Goal: Task Accomplishment & Management: Use online tool/utility

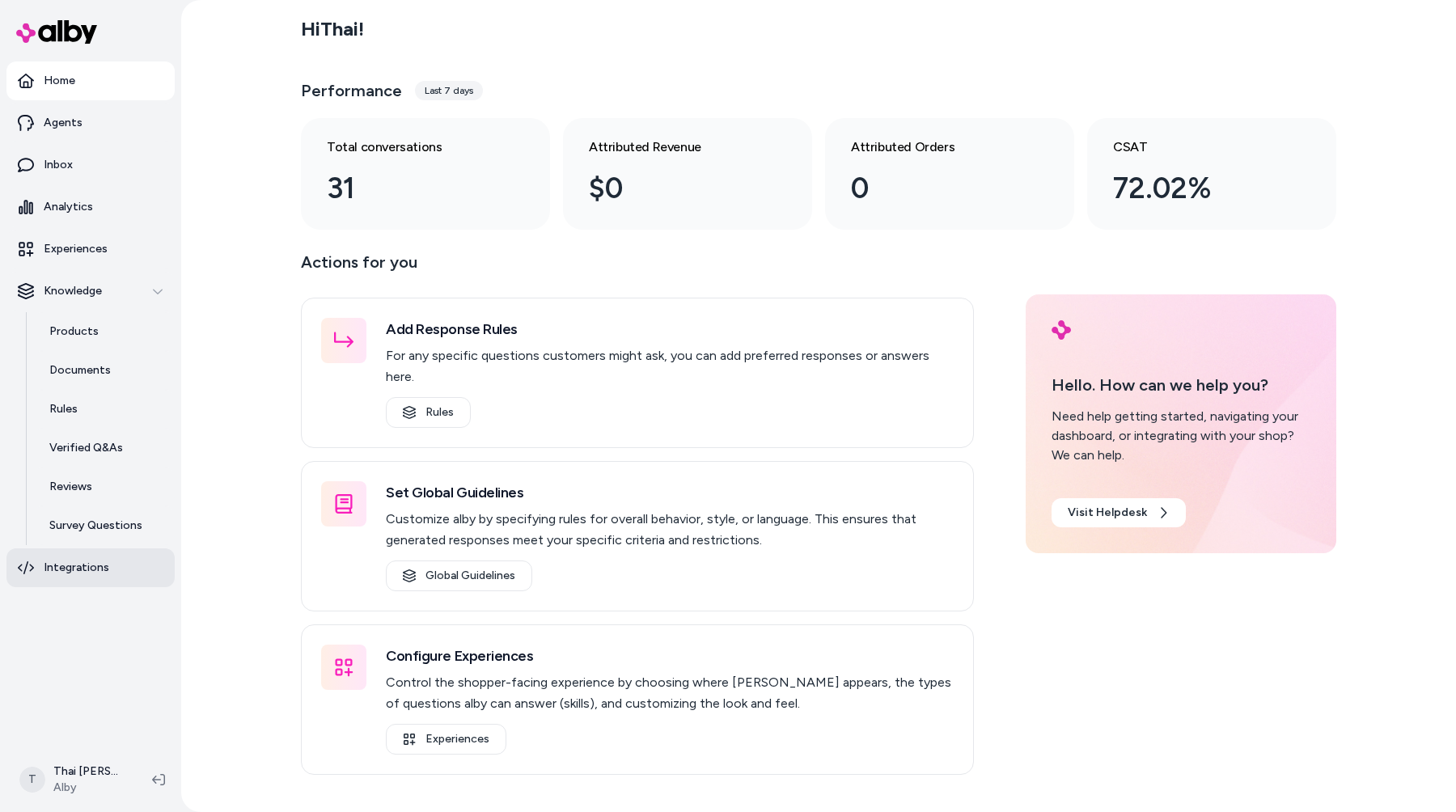
click at [61, 561] on p "Integrations" at bounding box center [76, 568] width 66 height 16
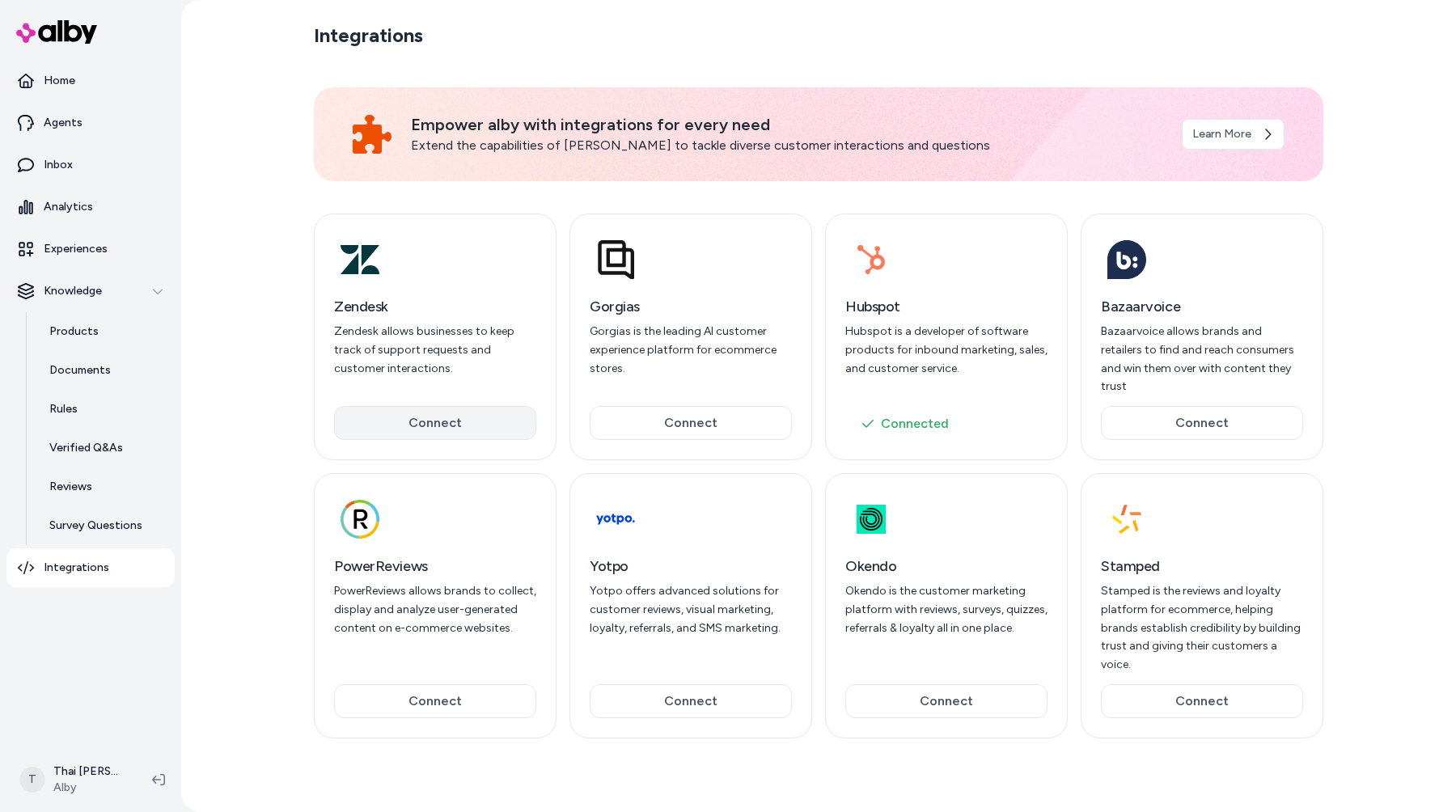
click at [493, 413] on button "Connect" at bounding box center [435, 422] width 202 height 34
click at [469, 493] on div at bounding box center [435, 519] width 202 height 52
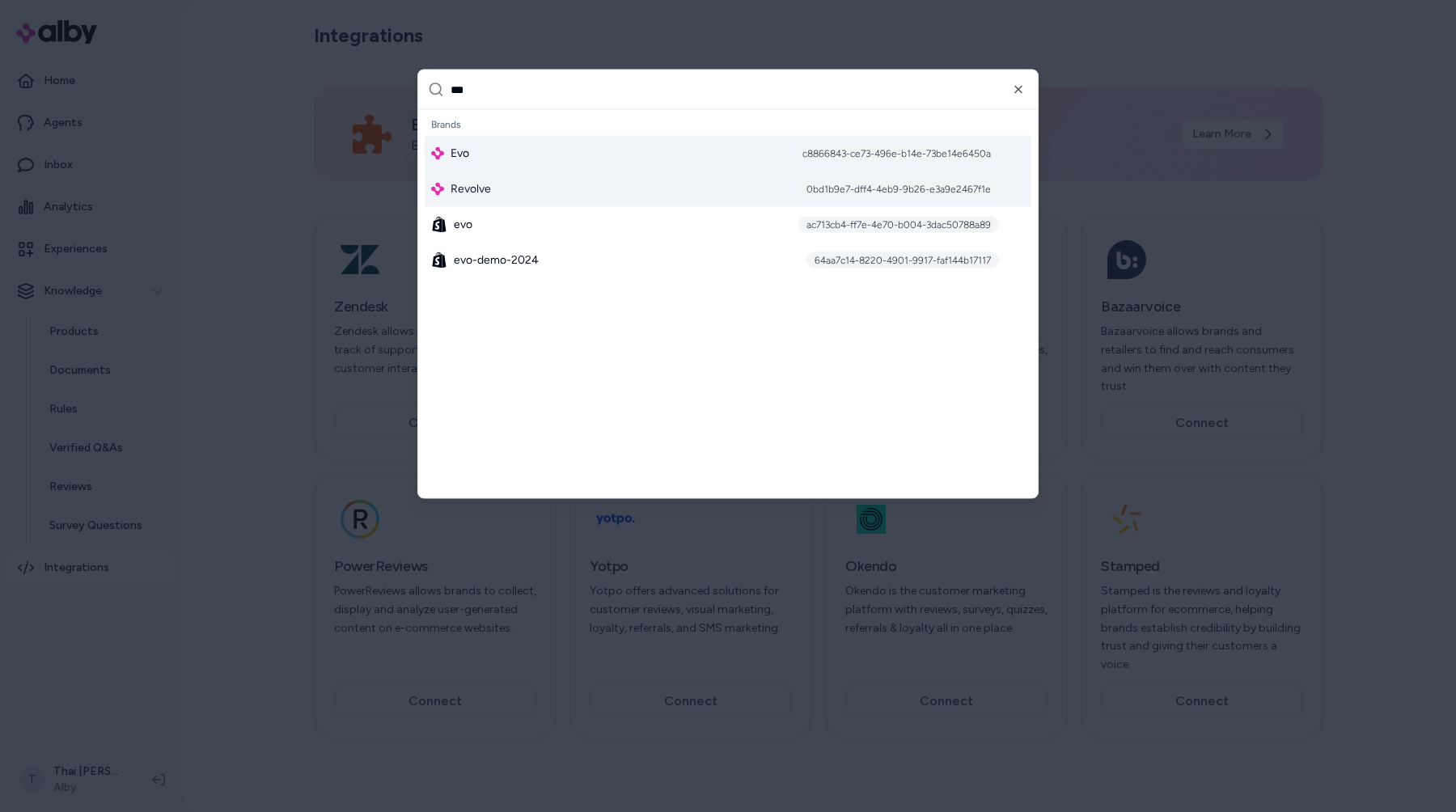
type input "***"
click at [519, 159] on div "Evo c8866843-ce73-496e-b14e-73be14e6450a" at bounding box center [728, 153] width 606 height 35
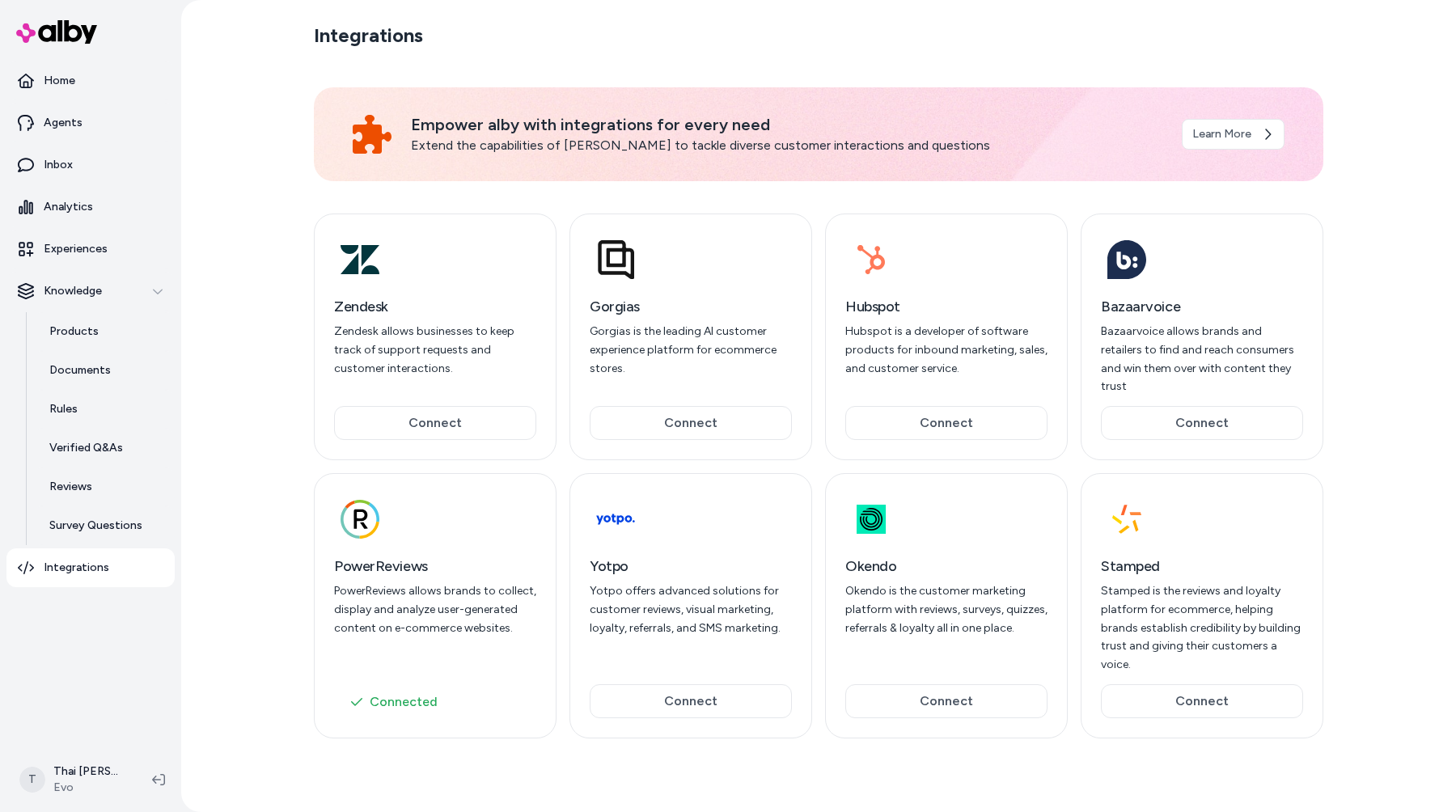
click at [255, 332] on div "Integrations Empower alby with integrations for every need Extend the capabilit…" at bounding box center [819, 406] width 1275 height 812
click at [238, 411] on div "Integrations Empower alby with integrations for every need Extend the capabilit…" at bounding box center [819, 406] width 1275 height 812
click at [274, 488] on div "Integrations Empower alby with integrations for every need Extend the capabilit…" at bounding box center [819, 406] width 1275 height 812
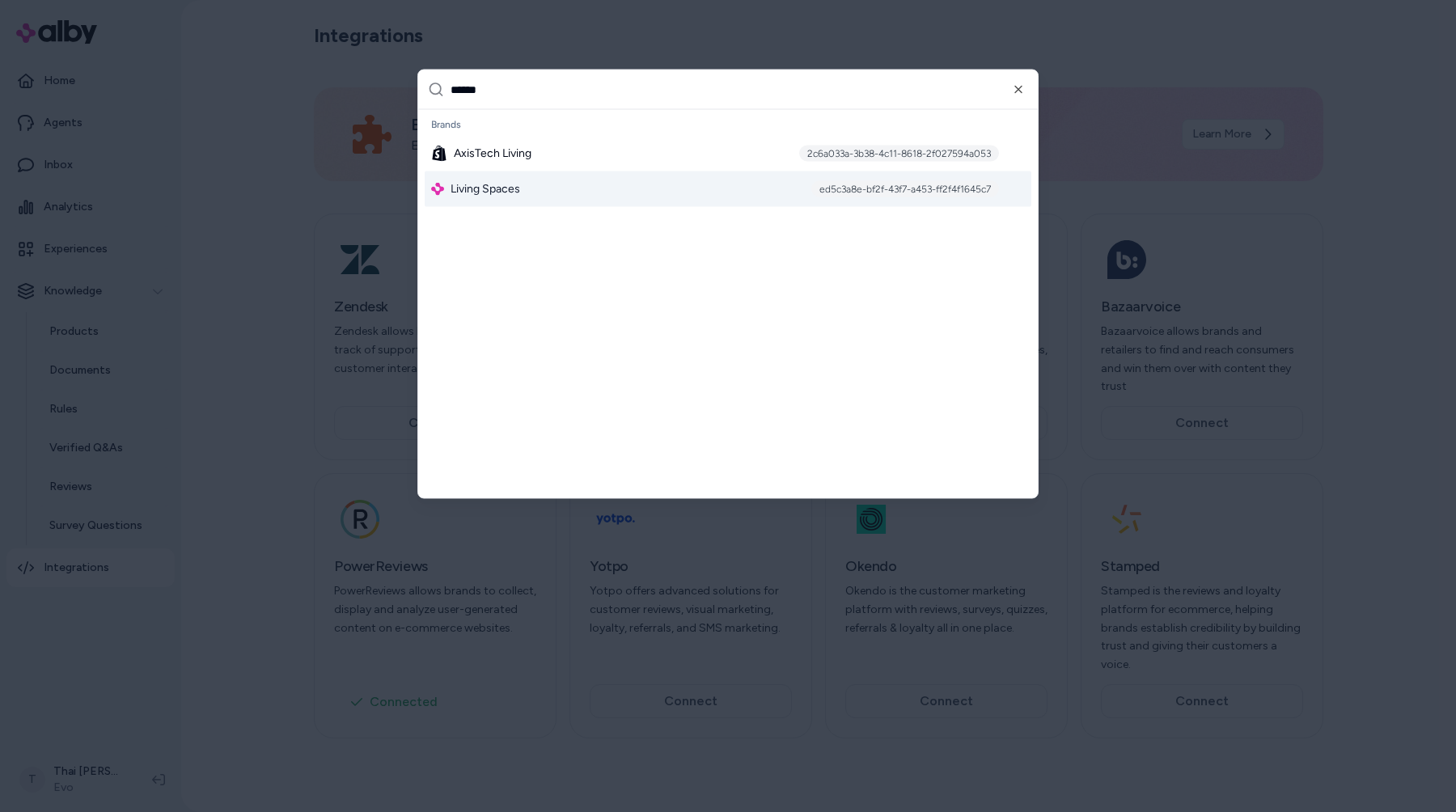
type input "******"
click at [506, 197] on div "Living Spaces ed5c3a8e-bf2f-43f7-a453-ff2f4f1645c7" at bounding box center [728, 188] width 606 height 35
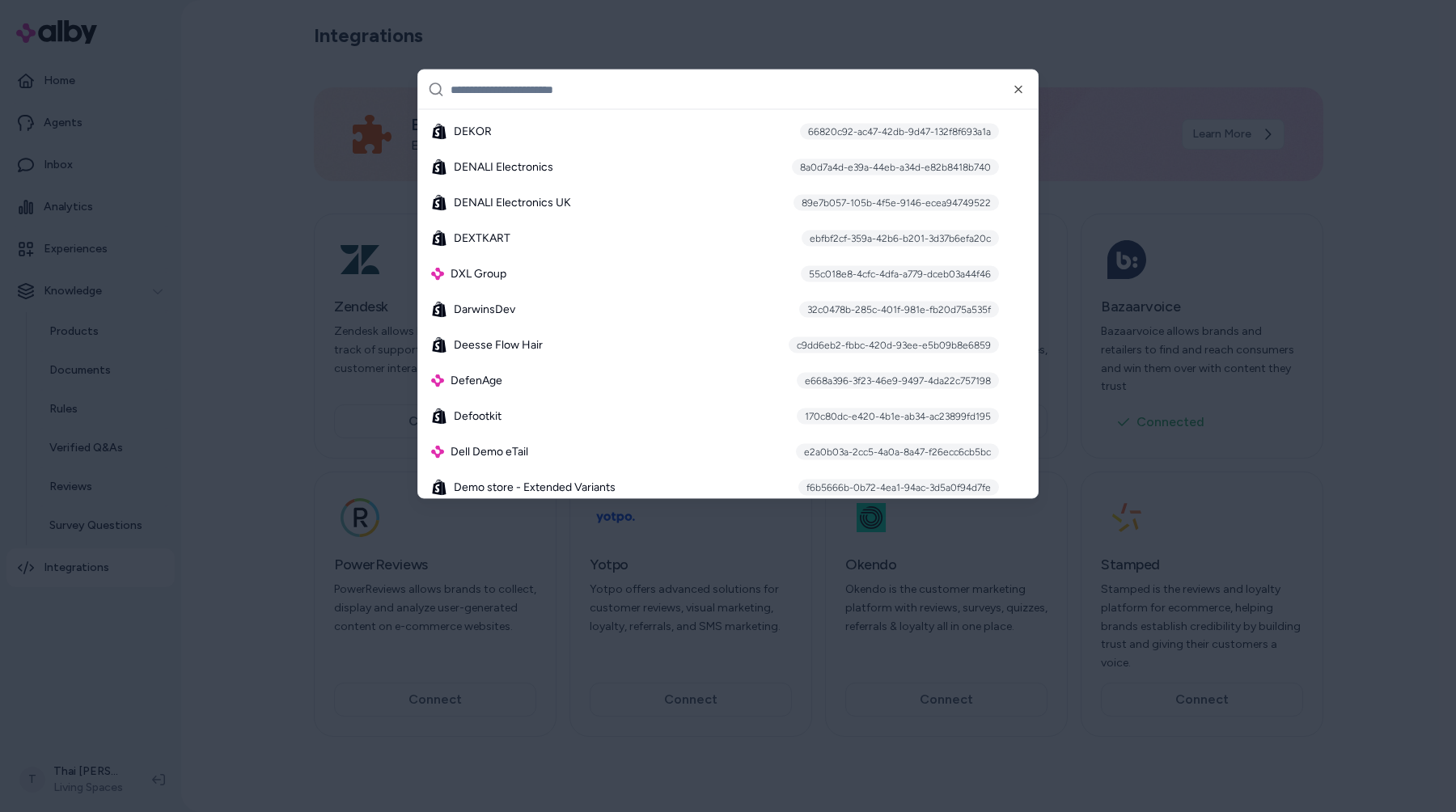
scroll to position [3152, 0]
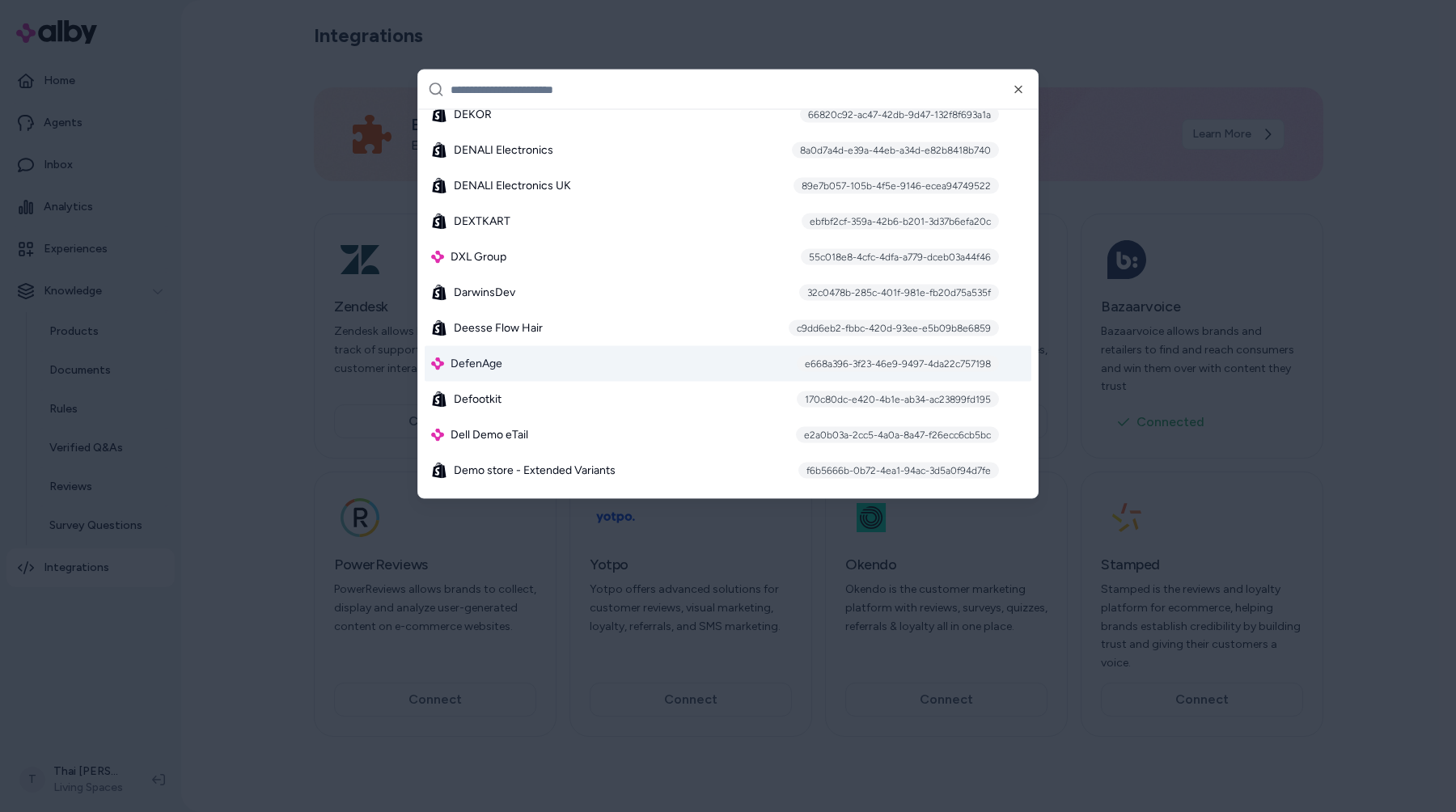
click at [537, 347] on div "DefenAge e668a396-3f23-46e9-9497-4da22c757198" at bounding box center [728, 363] width 606 height 35
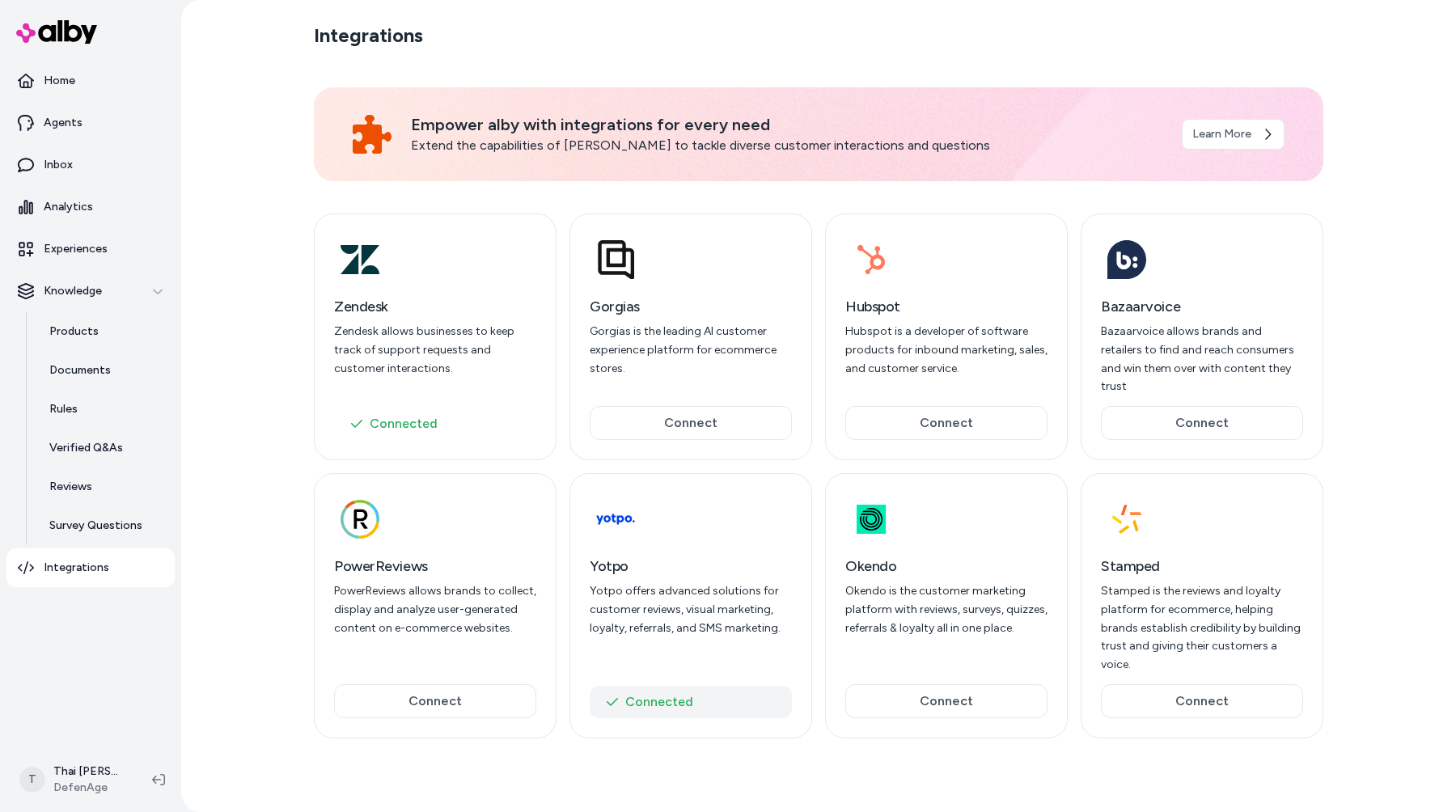
click at [681, 686] on button "Connected" at bounding box center [691, 701] width 202 height 32
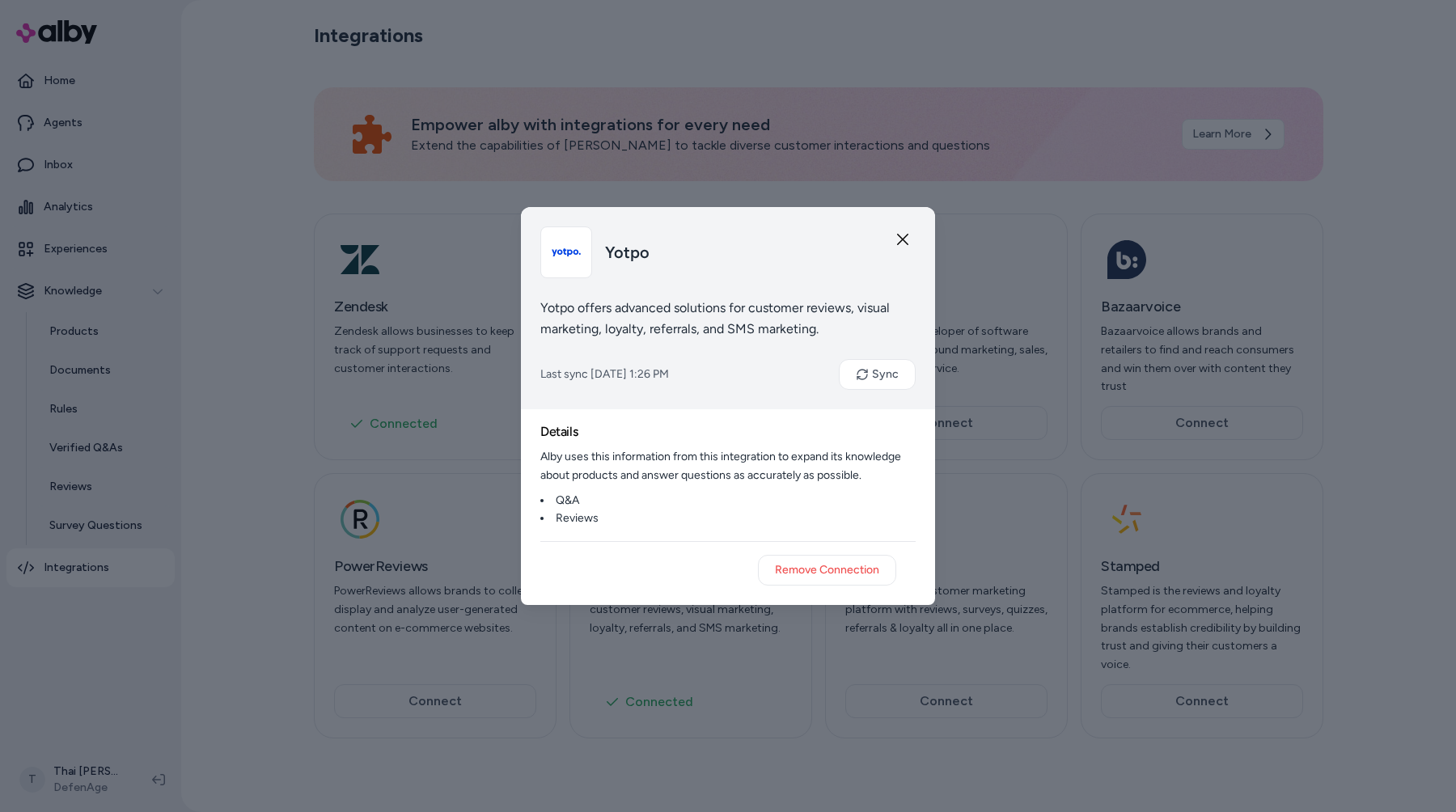
click at [910, 229] on div "Yotpo" at bounding box center [728, 252] width 375 height 52
click at [900, 241] on icon "button" at bounding box center [903, 239] width 13 height 13
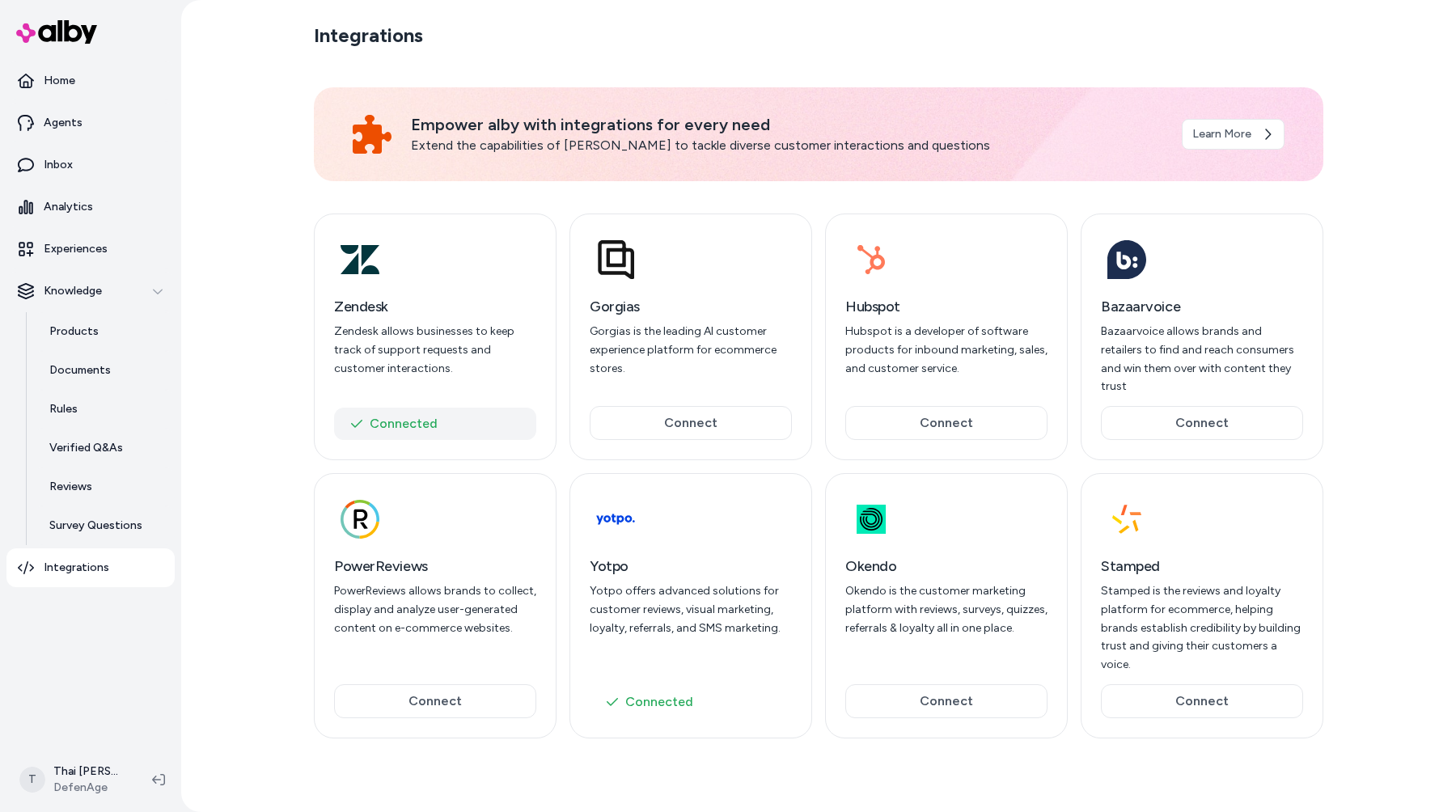
click at [402, 407] on button "Connected" at bounding box center [435, 423] width 202 height 32
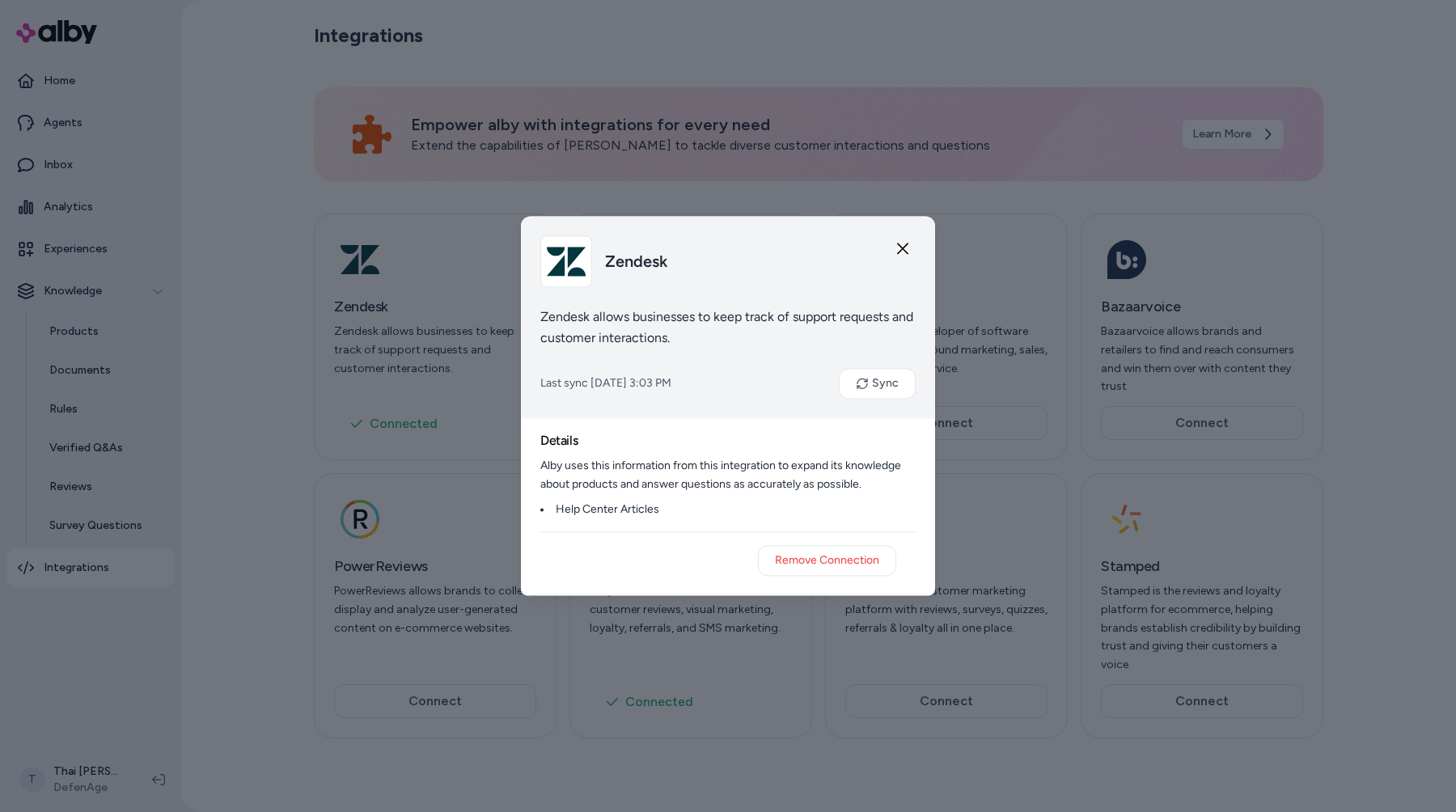
click at [896, 247] on div "Zendesk" at bounding box center [728, 261] width 375 height 52
click at [903, 250] on icon "button" at bounding box center [903, 248] width 11 height 11
